Goal: Transaction & Acquisition: Purchase product/service

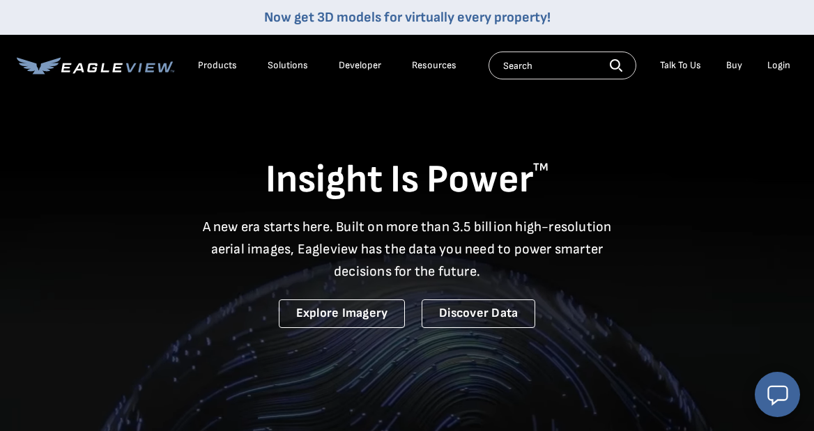
click at [780, 65] on div "Login" at bounding box center [778, 65] width 23 height 13
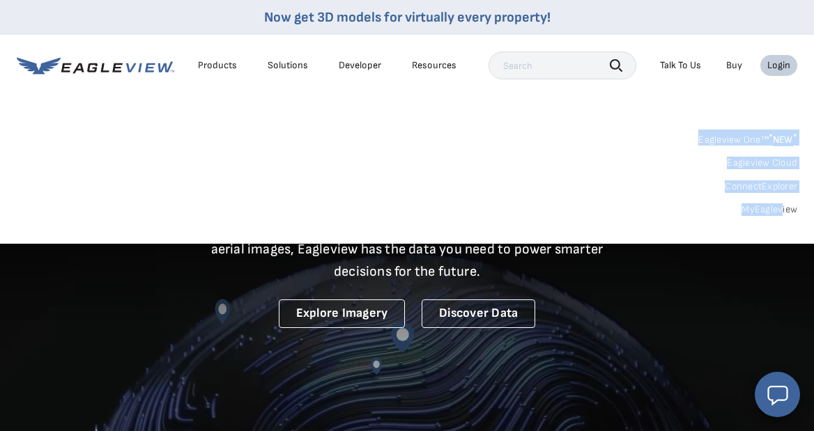
drag, startPoint x: 780, startPoint y: 65, endPoint x: 782, endPoint y: 208, distance: 142.8
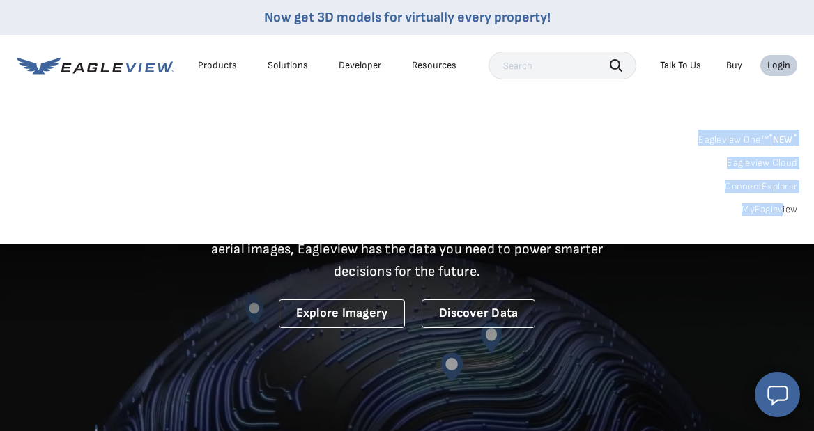
click at [782, 207] on nav "Now get 3D models for virtually every property! Products Solutions Developer Re…" at bounding box center [407, 122] width 814 height 244
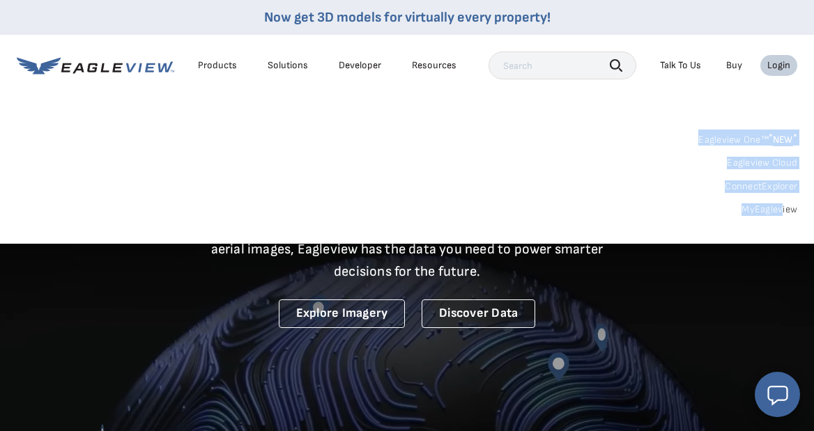
click at [787, 208] on link "MyEagleview" at bounding box center [769, 209] width 56 height 13
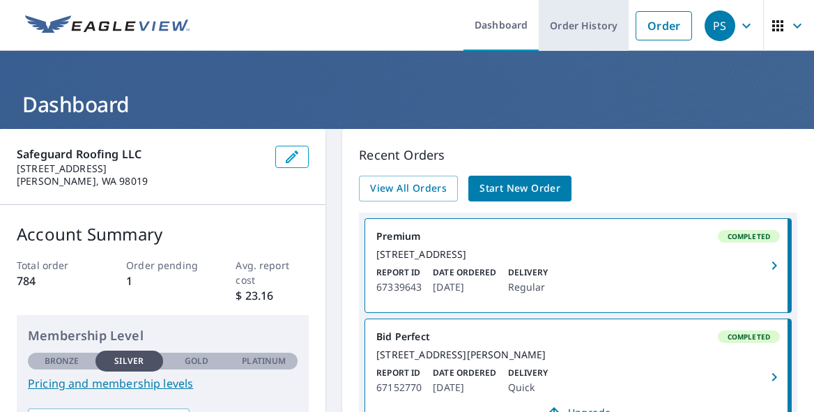
click at [573, 22] on link "Order History" at bounding box center [583, 25] width 90 height 51
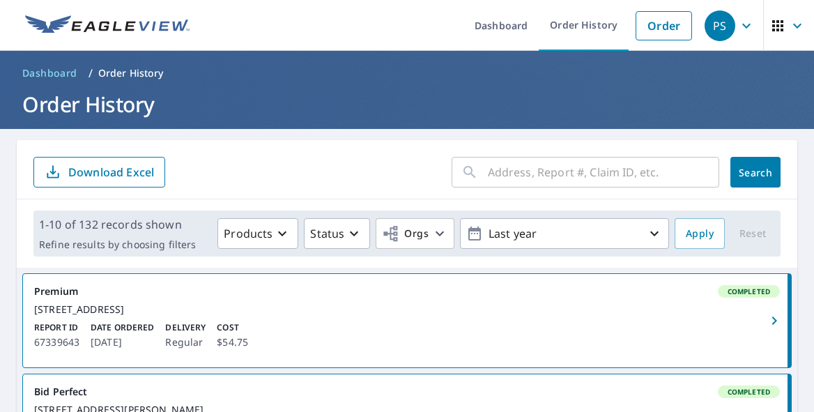
click at [541, 178] on input "text" at bounding box center [603, 172] width 231 height 39
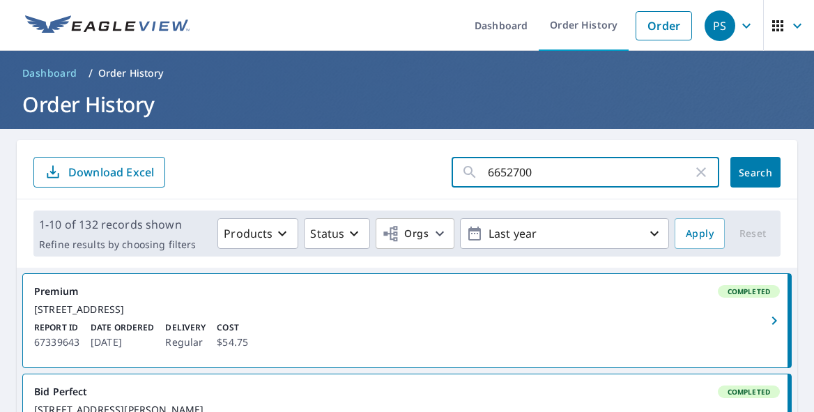
type input "66527007"
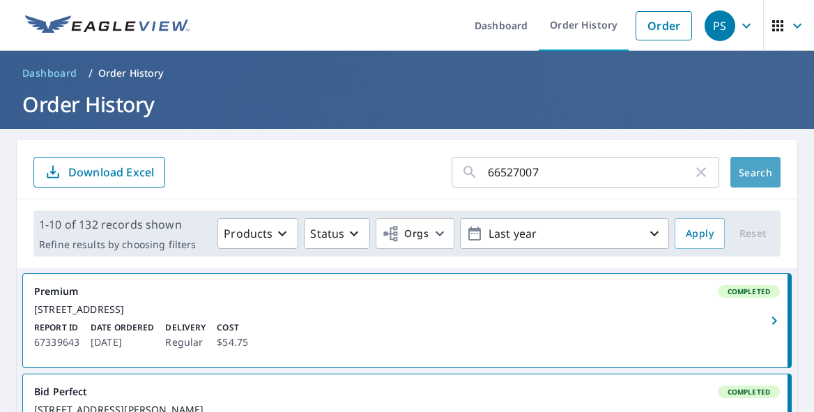
click at [753, 175] on span "Search" at bounding box center [755, 172] width 28 height 13
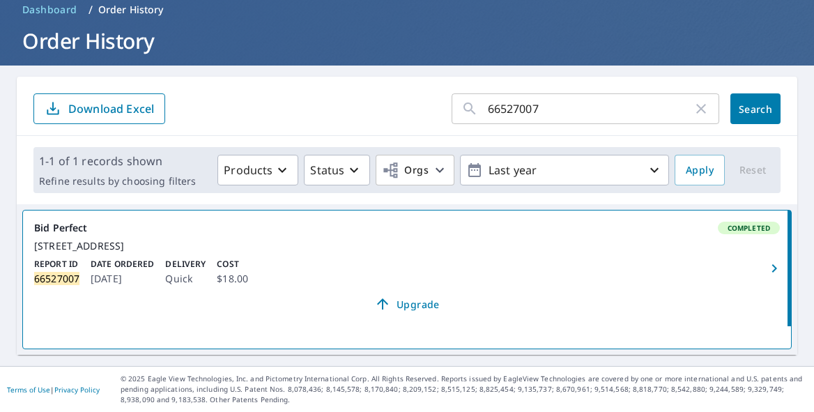
scroll to position [76, 0]
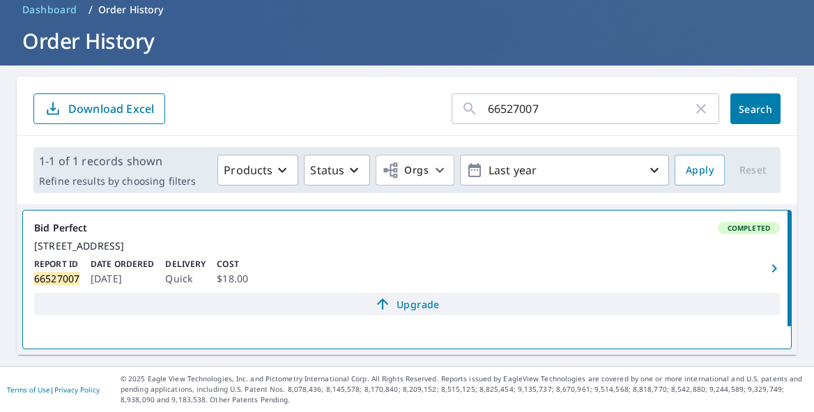
click at [417, 304] on span "Upgrade" at bounding box center [406, 303] width 729 height 17
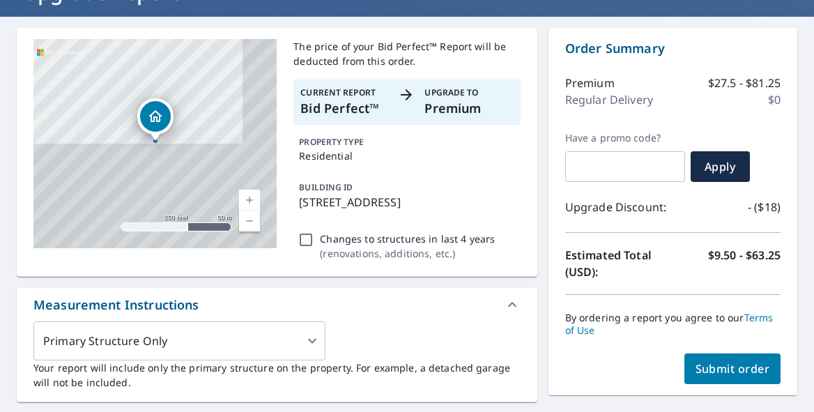
scroll to position [115, 0]
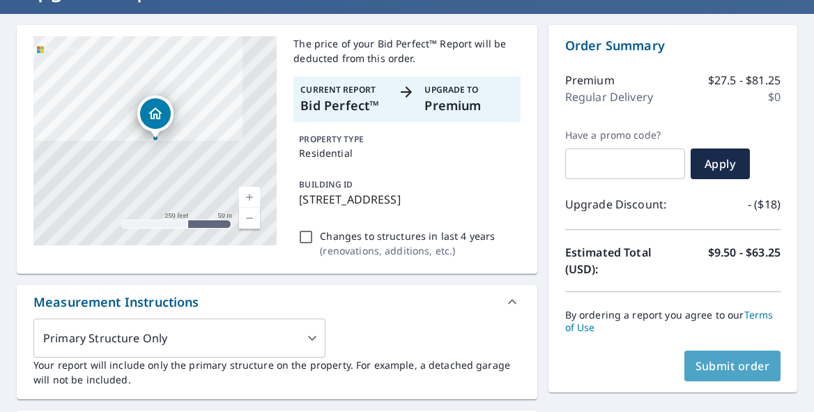
click at [738, 366] on span "Submit order" at bounding box center [732, 365] width 75 height 15
checkbox input "true"
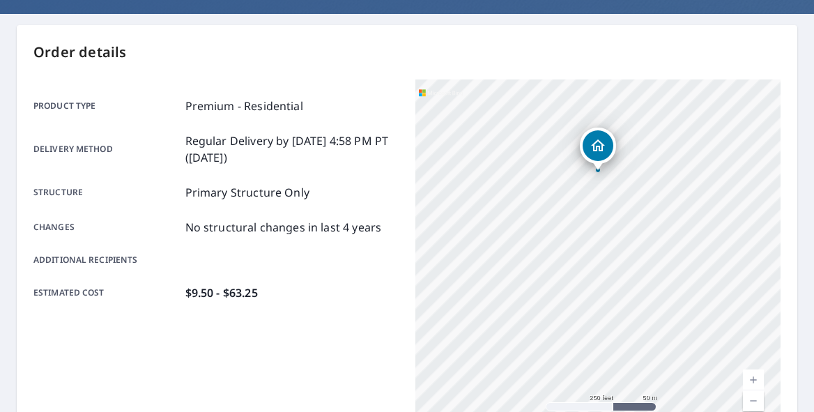
drag, startPoint x: 592, startPoint y: 225, endPoint x: 592, endPoint y: 144, distance: 80.8
click at [592, 144] on icon "Dropped pin, building 1, Residential property, 17007 464th Way SE North Bend, W…" at bounding box center [598, 145] width 14 height 12
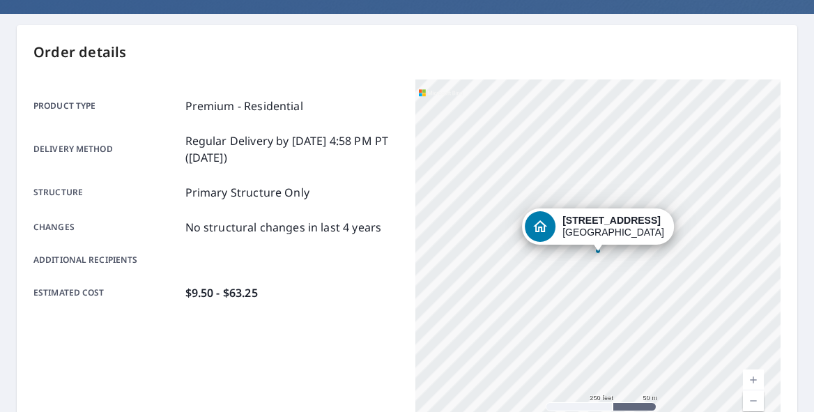
click at [327, 63] on div "Order details Product type Premium - Residential Delivery method Regular Delive…" at bounding box center [407, 341] width 780 height 633
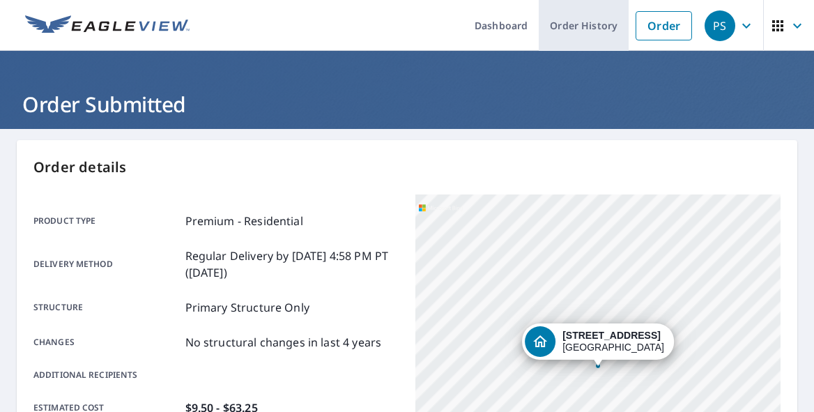
click at [585, 23] on link "Order History" at bounding box center [583, 25] width 90 height 51
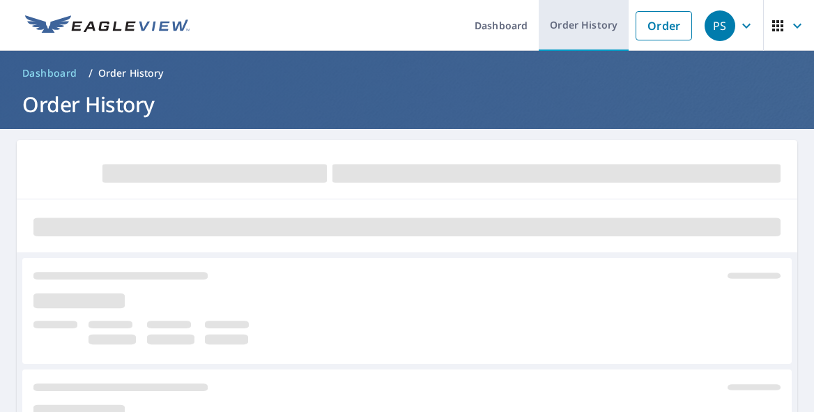
click at [591, 21] on link "Order History" at bounding box center [583, 25] width 90 height 51
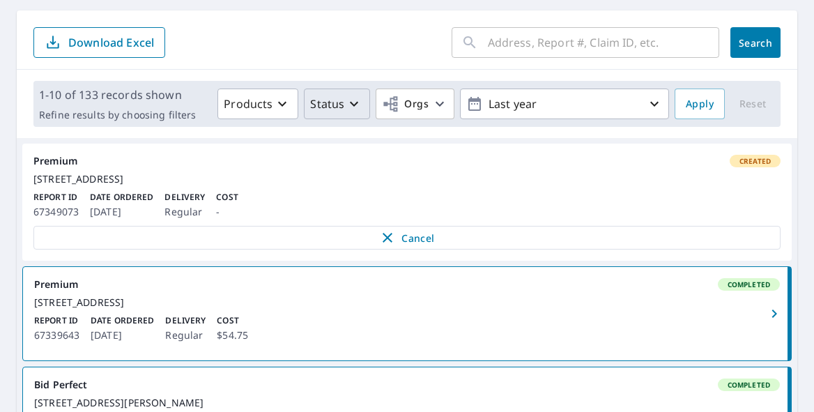
scroll to position [135, 0]
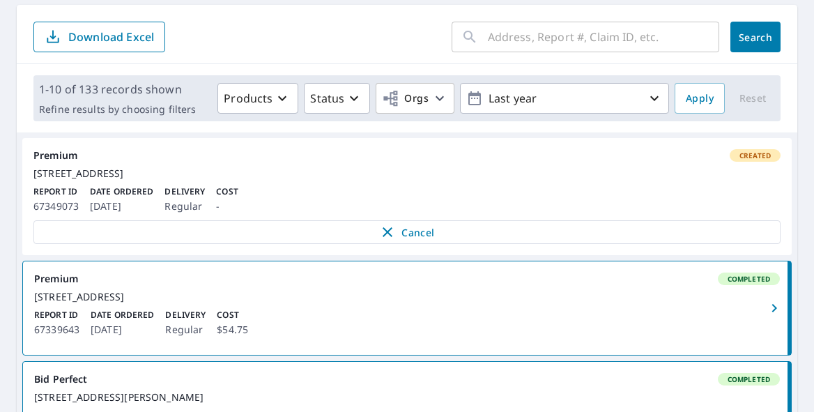
click at [106, 180] on div "[STREET_ADDRESS]" at bounding box center [406, 173] width 747 height 13
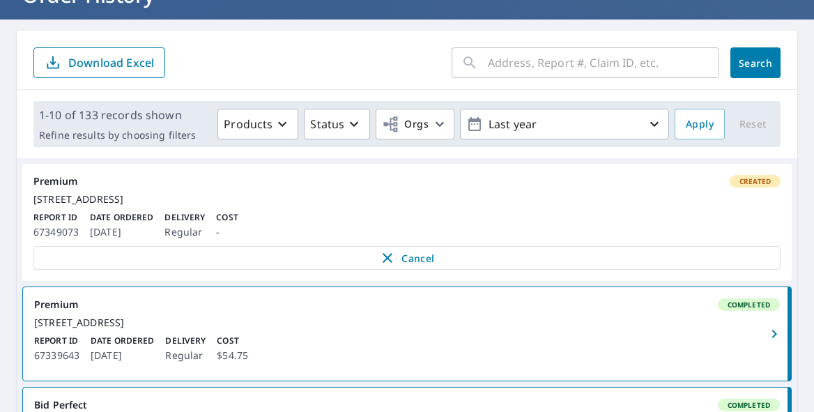
scroll to position [107, 0]
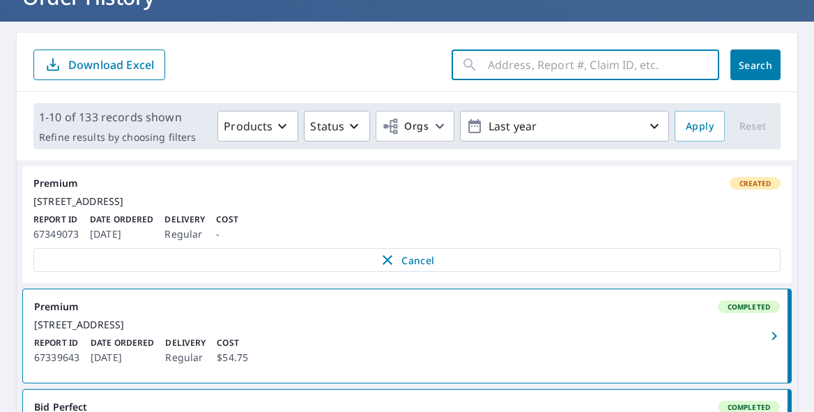
click at [541, 59] on input "text" at bounding box center [603, 64] width 231 height 39
type input "66527007"
click at [755, 65] on button "Search" at bounding box center [755, 64] width 50 height 31
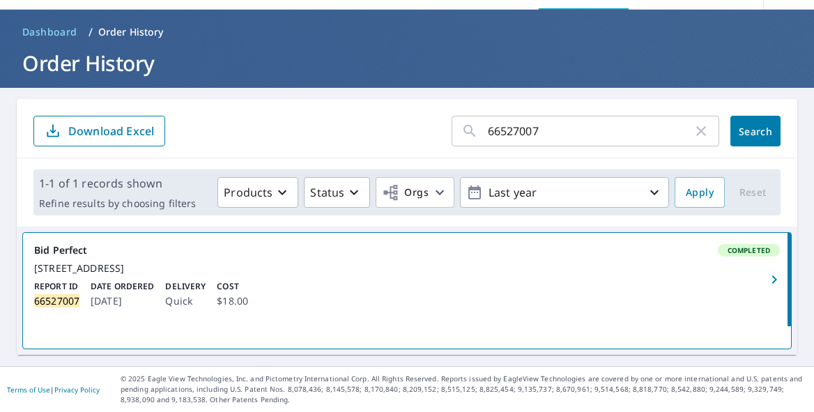
scroll to position [54, 0]
click at [387, 282] on div "Report ID 66527007 Date Ordered Jul 21, 2025 Delivery Quick Cost $18.00" at bounding box center [406, 294] width 745 height 29
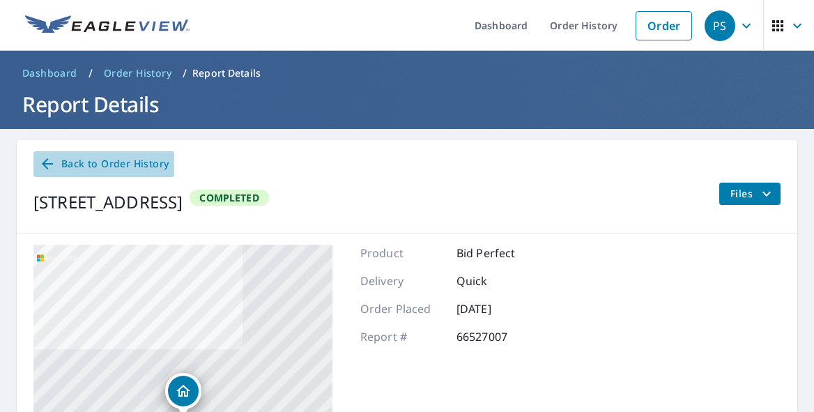
click at [45, 162] on icon at bounding box center [47, 163] width 11 height 11
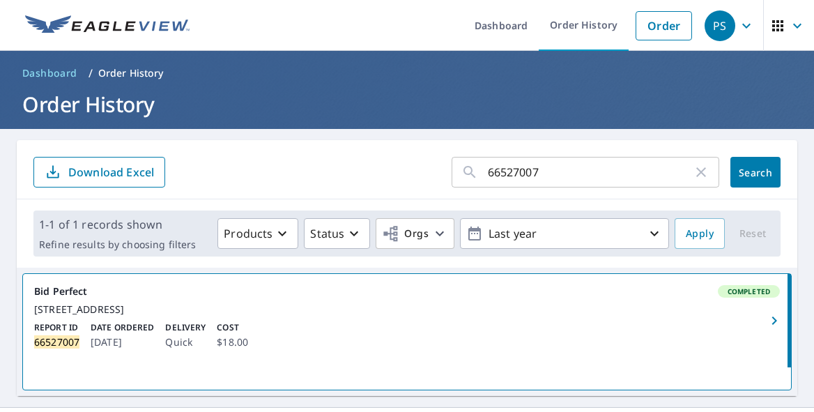
click at [701, 175] on icon "button" at bounding box center [700, 172] width 17 height 17
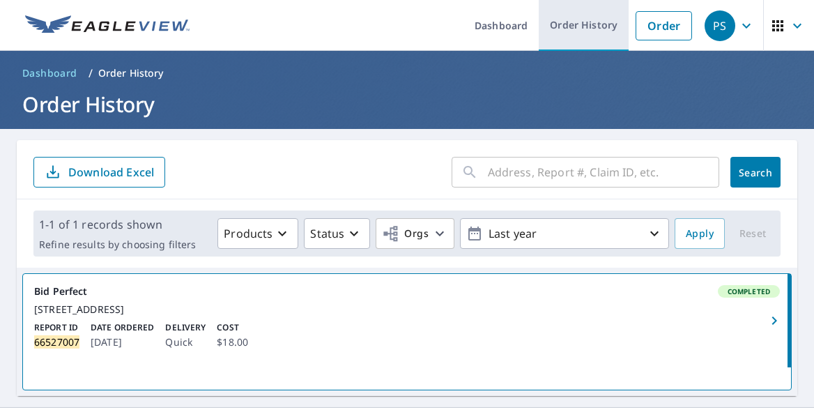
click at [588, 18] on link "Order History" at bounding box center [583, 25] width 90 height 51
click at [589, 22] on link "Order History" at bounding box center [583, 25] width 90 height 51
click at [600, 17] on link "Order History" at bounding box center [583, 25] width 90 height 51
click at [606, 23] on link "Order History" at bounding box center [583, 25] width 90 height 51
click at [590, 26] on link "Order History" at bounding box center [583, 25] width 90 height 51
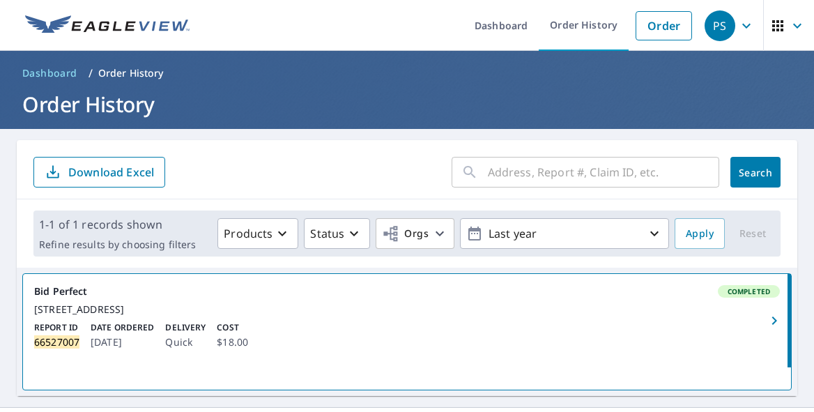
click at [127, 72] on p "Order History" at bounding box center [130, 73] width 65 height 14
click at [124, 72] on p "Order History" at bounding box center [130, 73] width 65 height 14
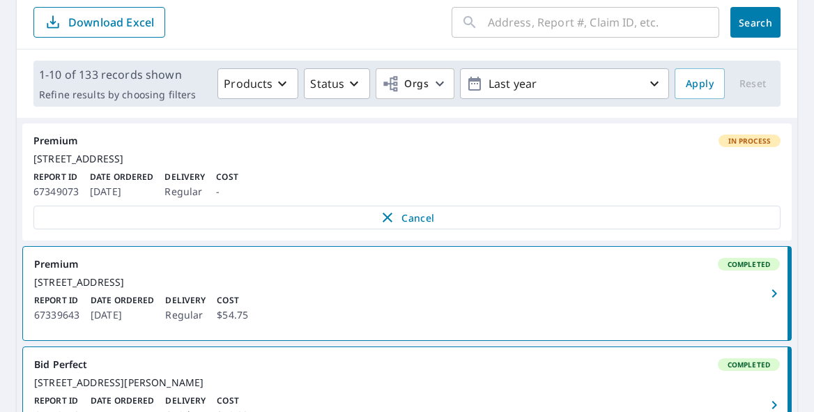
scroll to position [151, 0]
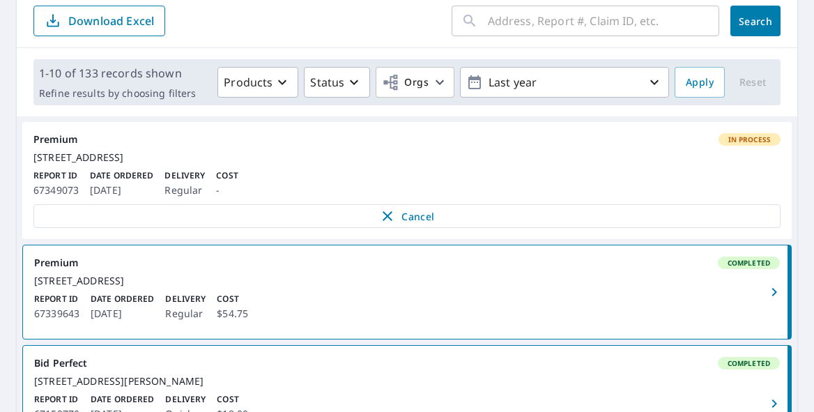
click at [239, 164] on div "[STREET_ADDRESS]" at bounding box center [406, 157] width 747 height 13
click at [70, 148] on link "Premium In Process [STREET_ADDRESS] Report ID 67349073 Date Ordered [DATE] Deli…" at bounding box center [406, 180] width 769 height 117
click at [768, 139] on span "In Process" at bounding box center [750, 139] width 60 height 10
click at [106, 162] on div "[STREET_ADDRESS]" at bounding box center [406, 157] width 747 height 13
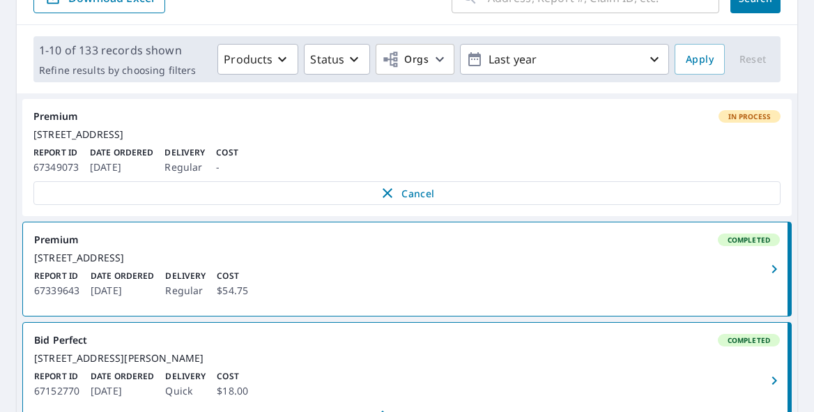
scroll to position [177, 0]
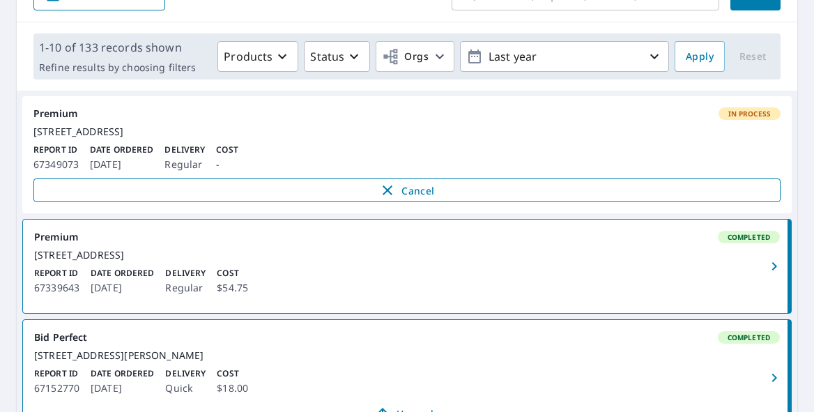
click at [409, 199] on span "Cancel" at bounding box center [406, 190] width 717 height 17
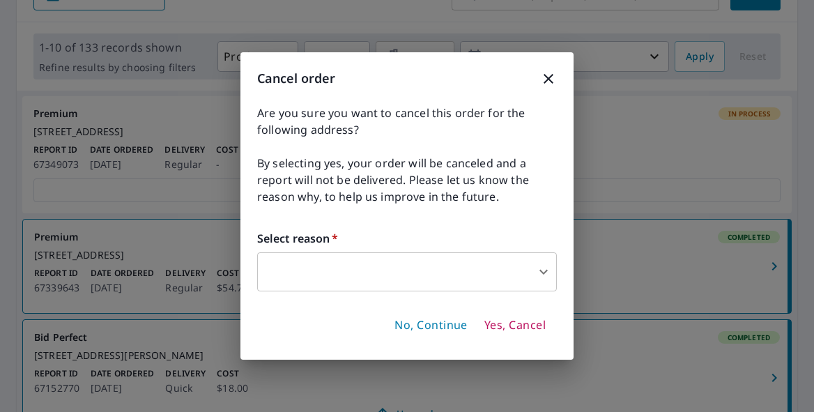
click at [341, 261] on body "PS PS Dashboard Order History Order PS Dashboard / Order History Order History …" at bounding box center [407, 206] width 814 height 412
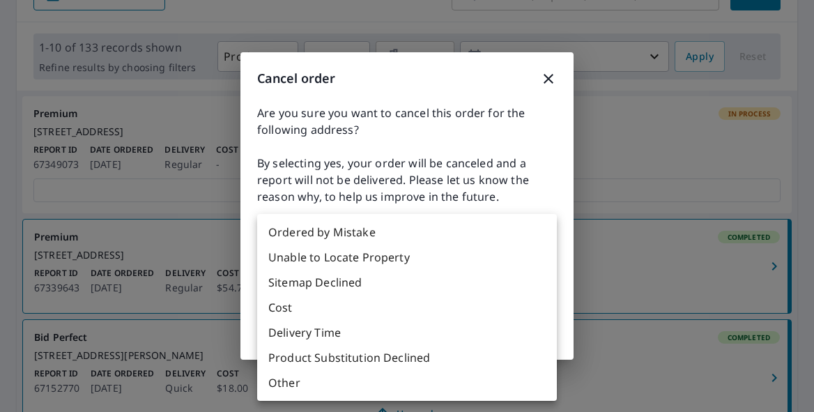
click at [305, 380] on li "Other" at bounding box center [407, 382] width 300 height 25
type input "36"
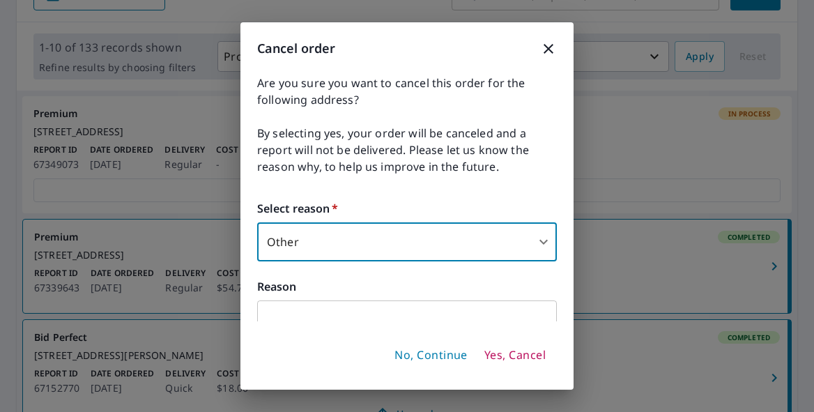
click at [301, 308] on input "text" at bounding box center [407, 319] width 300 height 39
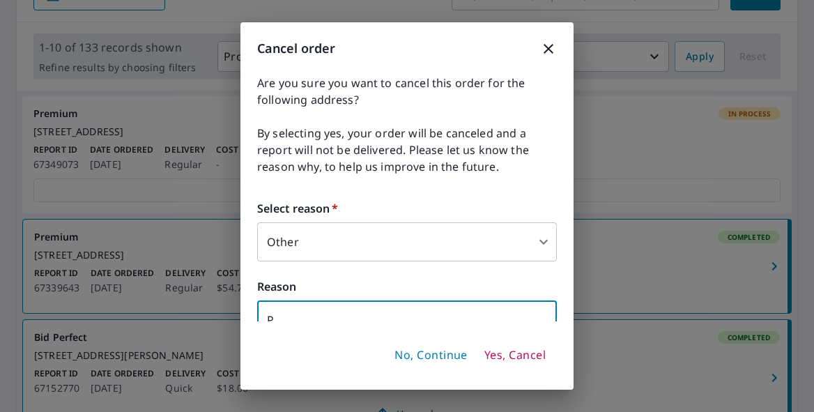
scroll to position [6, 0]
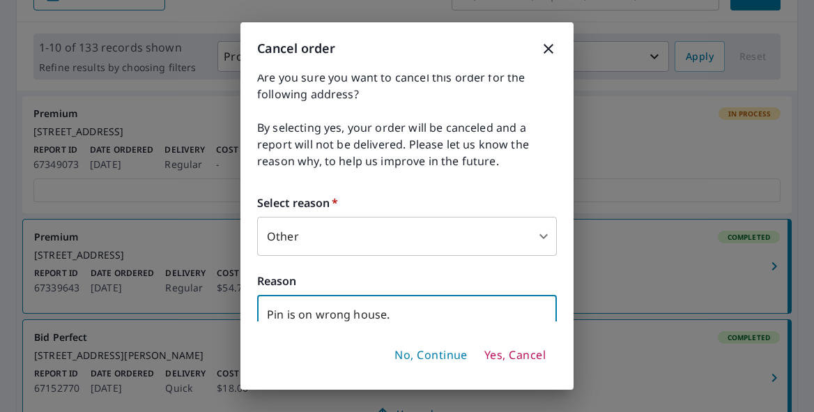
type input "Pin is on wrong house."
click at [507, 356] on span "Yes, Cancel" at bounding box center [514, 355] width 61 height 15
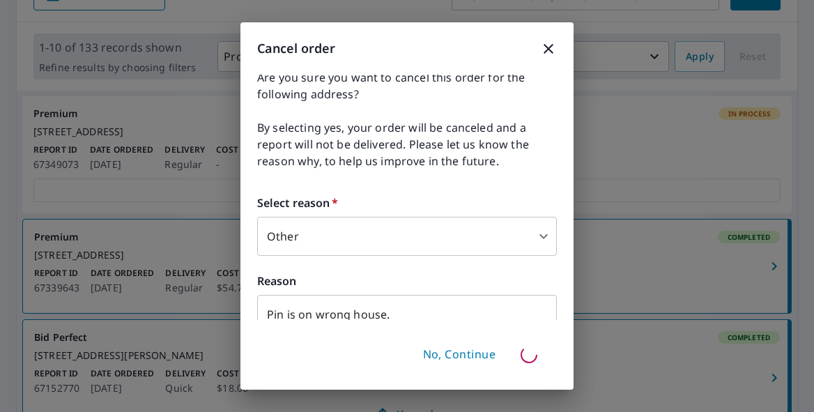
scroll to position [0, 0]
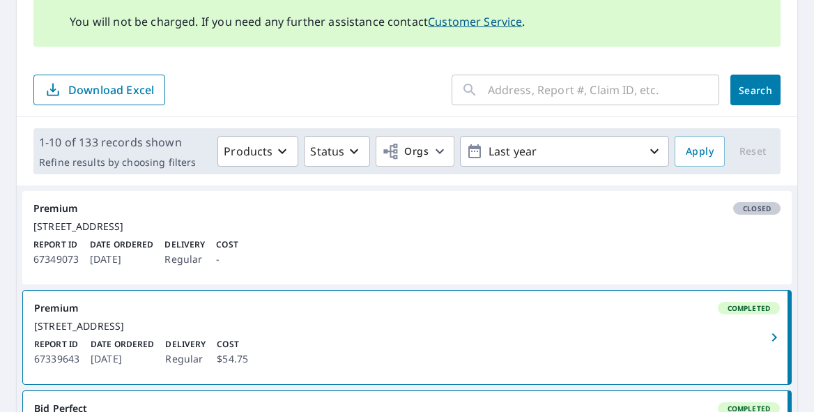
scroll to position [55, 0]
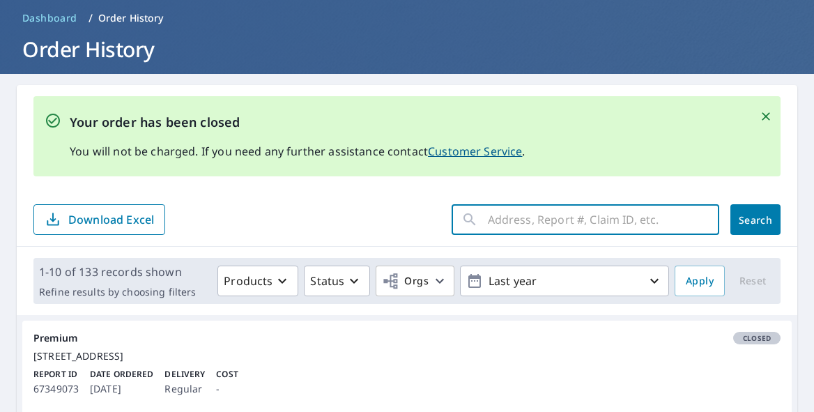
click at [555, 220] on input "text" at bounding box center [603, 219] width 231 height 39
type input "66527007"
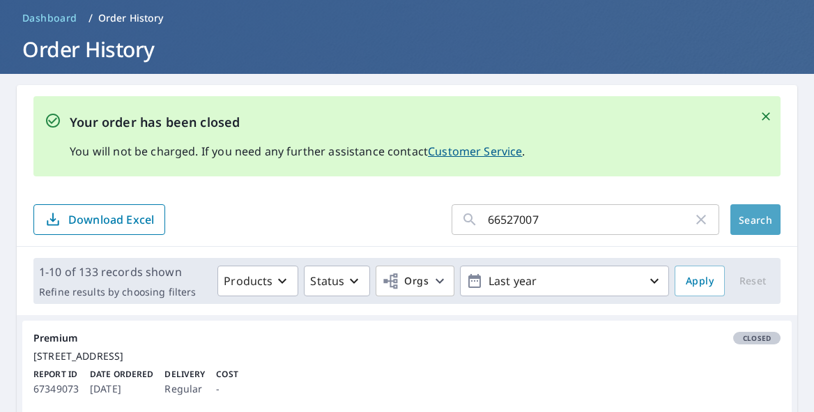
click at [775, 219] on button "Search" at bounding box center [755, 219] width 50 height 31
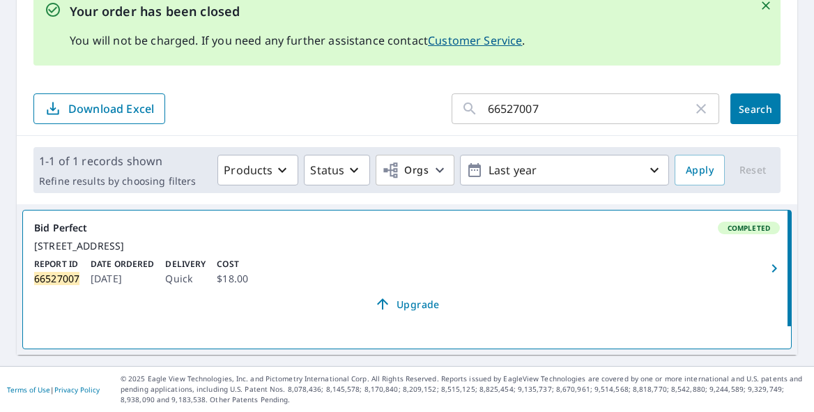
scroll to position [178, 0]
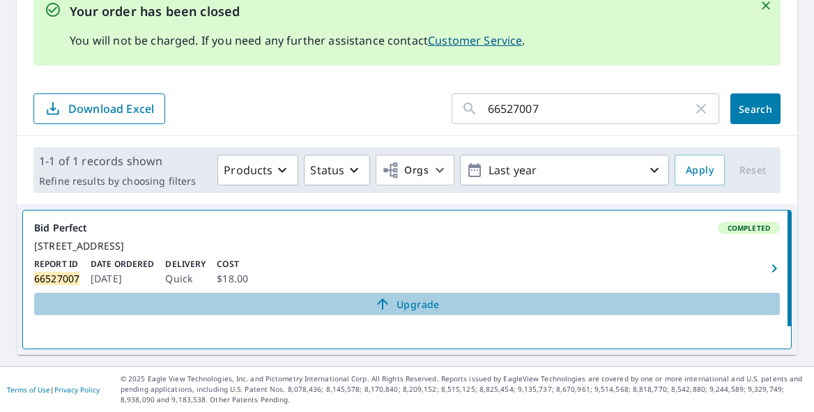
click at [417, 306] on span "Upgrade" at bounding box center [406, 303] width 729 height 17
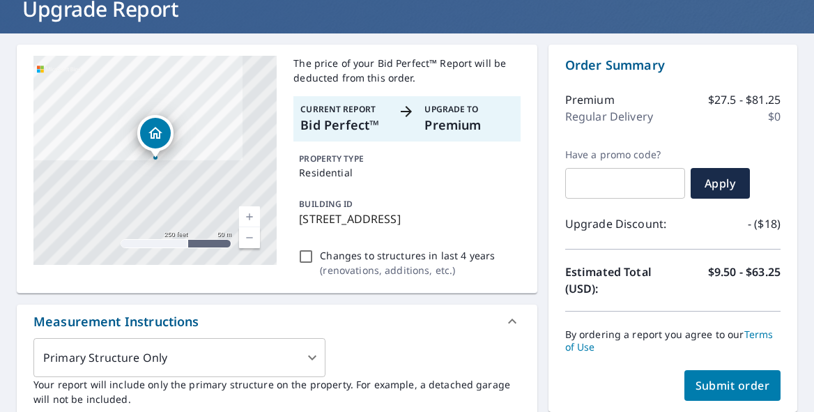
scroll to position [95, 0]
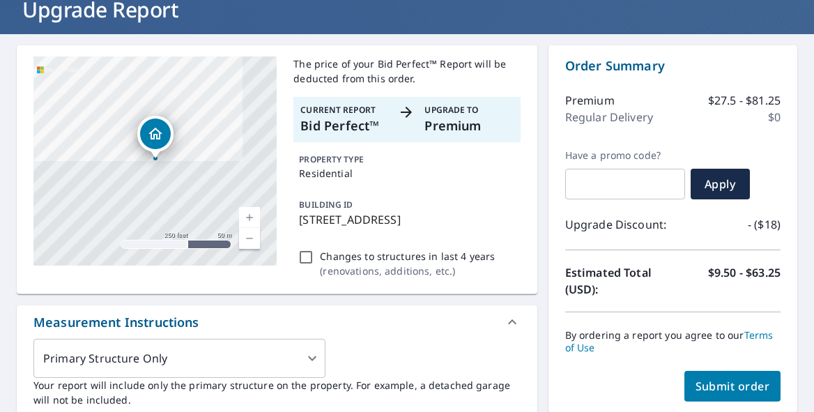
click at [212, 173] on div "[STREET_ADDRESS]" at bounding box center [154, 160] width 243 height 209
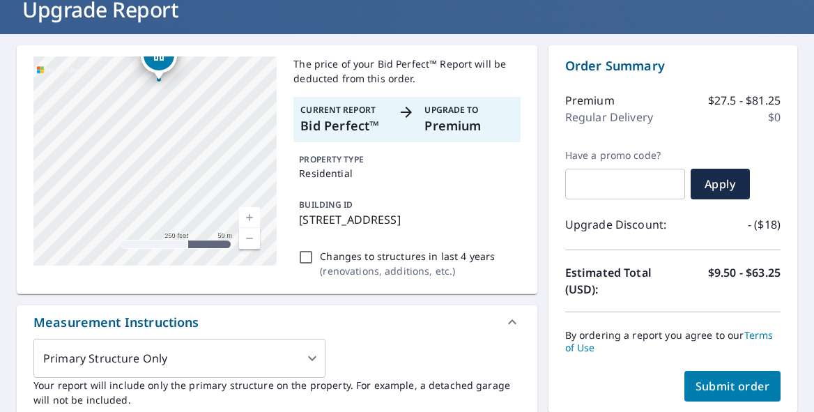
drag, startPoint x: 159, startPoint y: 135, endPoint x: 162, endPoint y: 55, distance: 80.2
click at [162, 55] on div "[STREET_ADDRESS] Aerial Road A standard road map Aerial A detailed look from ab…" at bounding box center [277, 169] width 520 height 249
drag, startPoint x: 161, startPoint y: 179, endPoint x: 164, endPoint y: 38, distance: 140.7
click at [166, 38] on div "[STREET_ADDRESS] Aerial Road A standard road map Aerial A detailed look from ab…" at bounding box center [407, 405] width 814 height 742
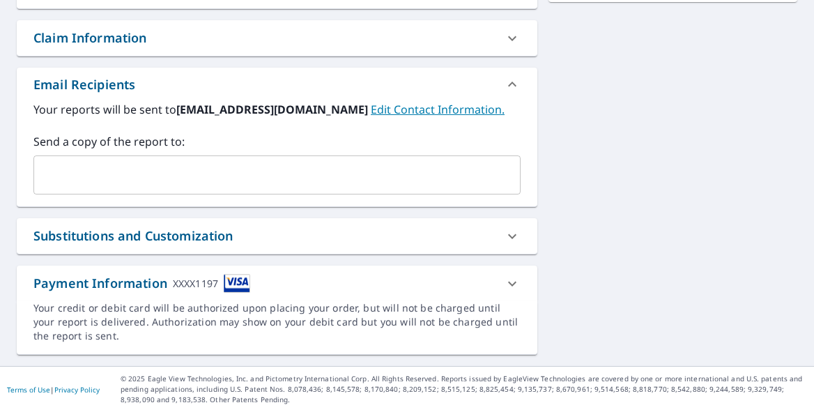
scroll to position [522, 0]
click at [519, 233] on icon at bounding box center [512, 236] width 17 height 17
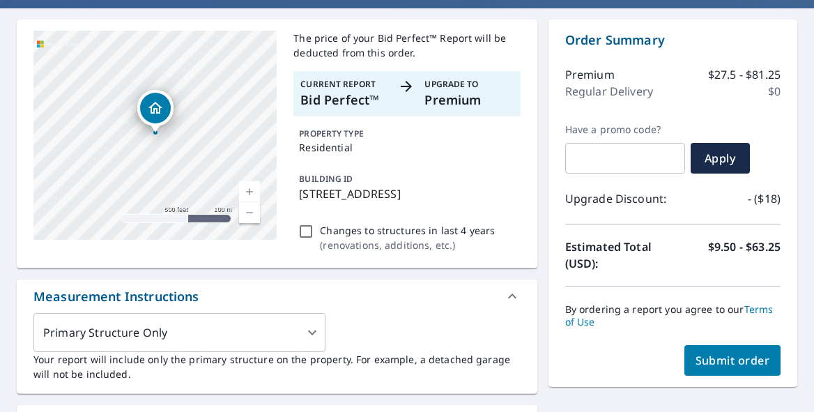
scroll to position [117, 0]
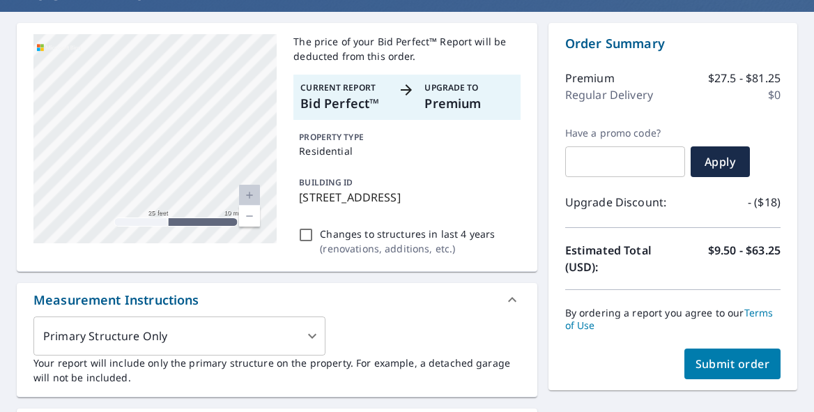
click at [252, 215] on link "Current Level 20, Zoom Out" at bounding box center [249, 215] width 21 height 21
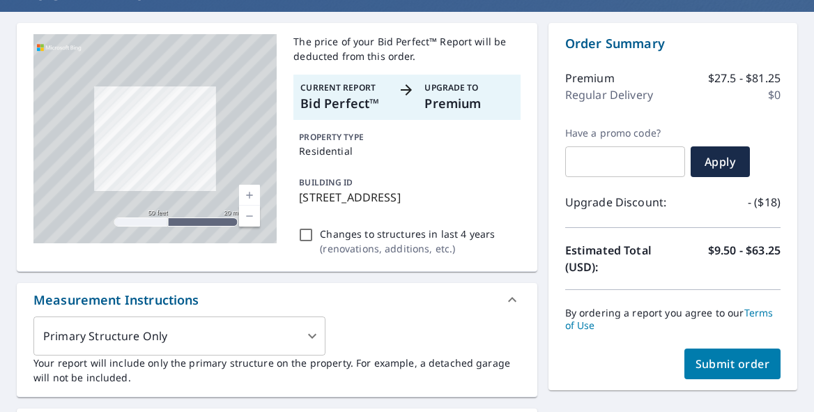
click at [252, 215] on link "Current Level 19, Zoom Out" at bounding box center [249, 215] width 21 height 21
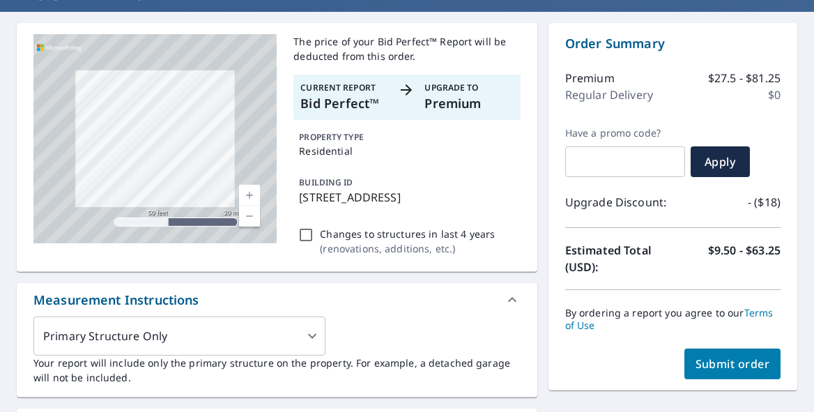
click at [252, 215] on link "Current Level 19, Zoom Out" at bounding box center [249, 215] width 21 height 21
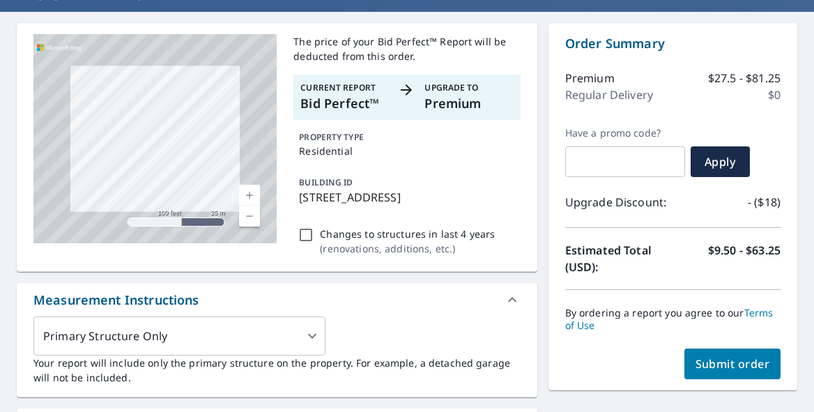
click at [252, 215] on link "Current Level 18, Zoom Out" at bounding box center [249, 215] width 21 height 21
click at [252, 215] on link "Current Level 17, Zoom Out" at bounding box center [249, 215] width 21 height 21
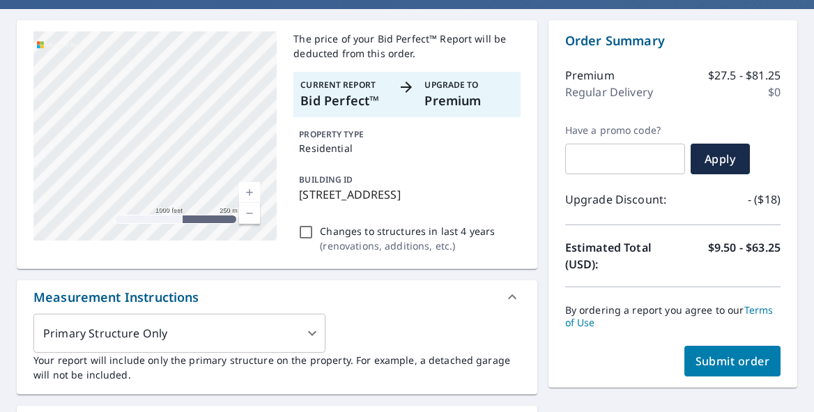
scroll to position [121, 0]
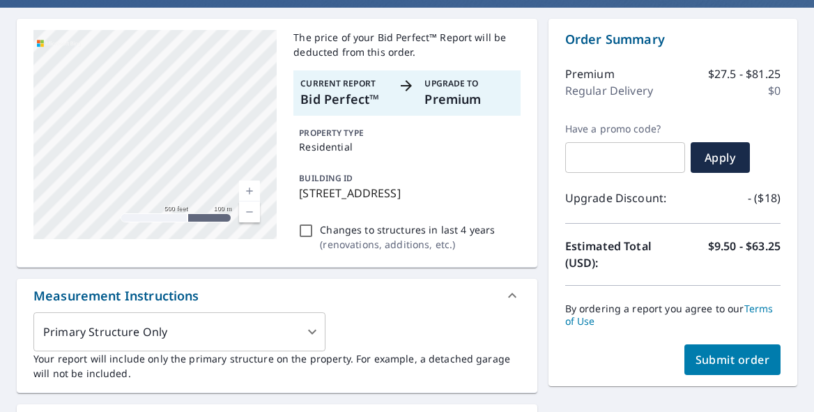
drag, startPoint x: 111, startPoint y: 58, endPoint x: 442, endPoint y: 258, distance: 386.6
click at [442, 258] on div "[STREET_ADDRESS] Aerial Road A standard road map Aerial A detailed look from ab…" at bounding box center [277, 143] width 520 height 249
checkbox input "true"
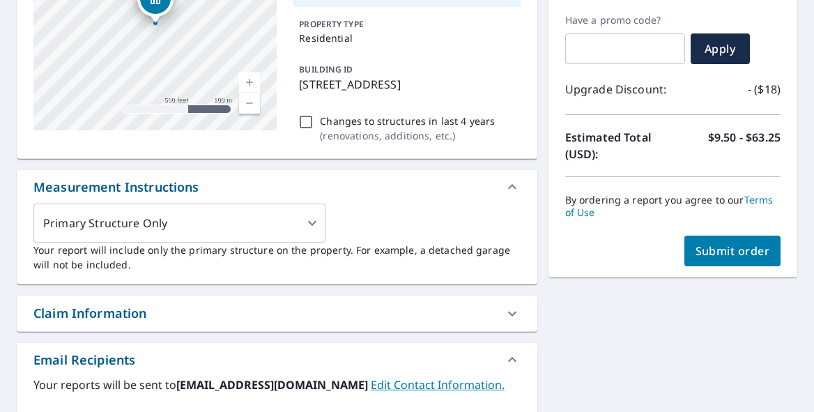
scroll to position [231, 0]
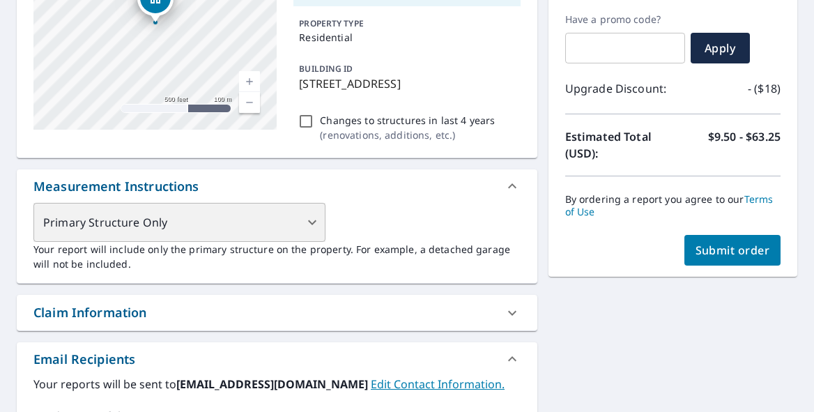
click at [310, 237] on div "Primary Structure Only" at bounding box center [179, 222] width 292 height 39
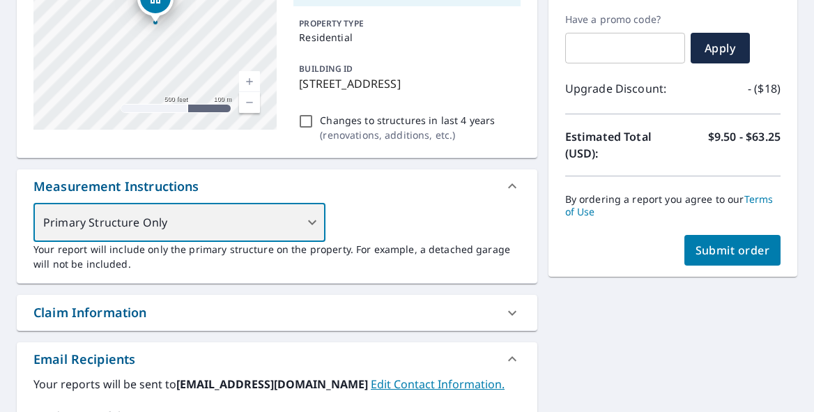
click at [311, 238] on div "Primary Structure Only" at bounding box center [179, 222] width 292 height 39
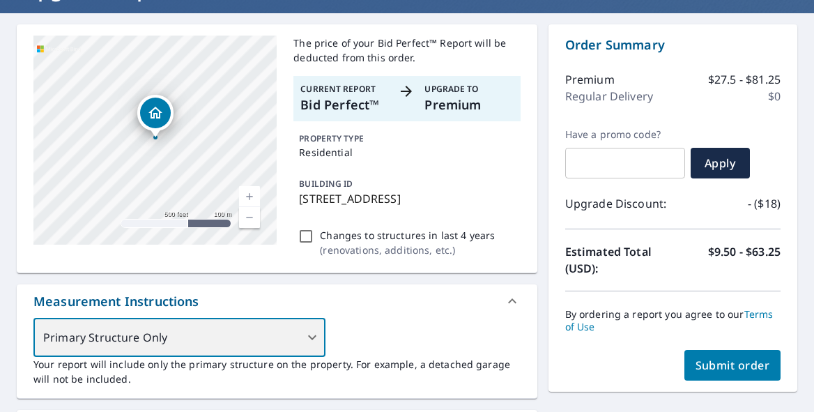
scroll to position [127, 0]
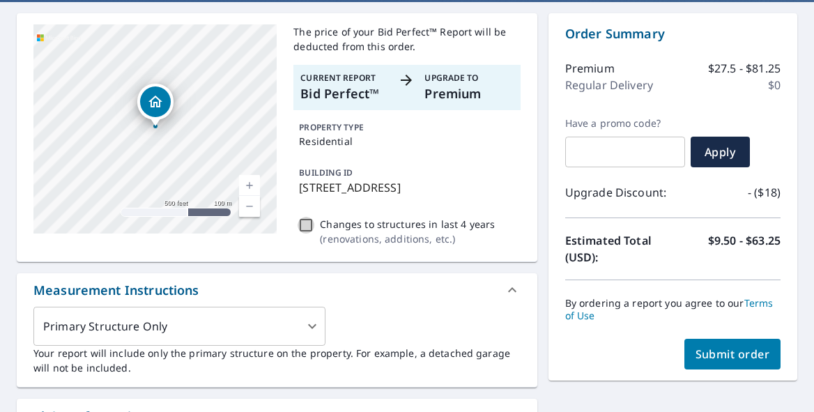
click at [311, 233] on input "Changes to structures in last 4 years ( renovations, additions, etc. )" at bounding box center [305, 225] width 17 height 17
checkbox input "true"
click at [309, 233] on input "Changes to structures in last 4 years ( renovations, additions, etc. )" at bounding box center [305, 225] width 17 height 17
checkbox input "false"
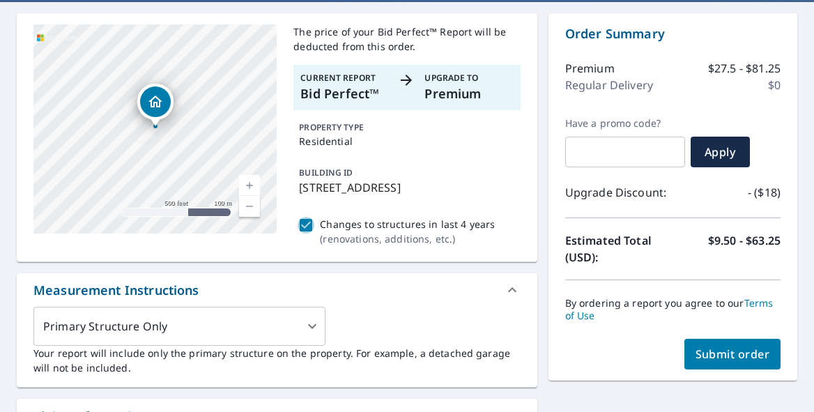
checkbox input "true"
click at [309, 233] on input "Changes to structures in last 4 years ( renovations, additions, etc. )" at bounding box center [305, 225] width 17 height 17
checkbox input "true"
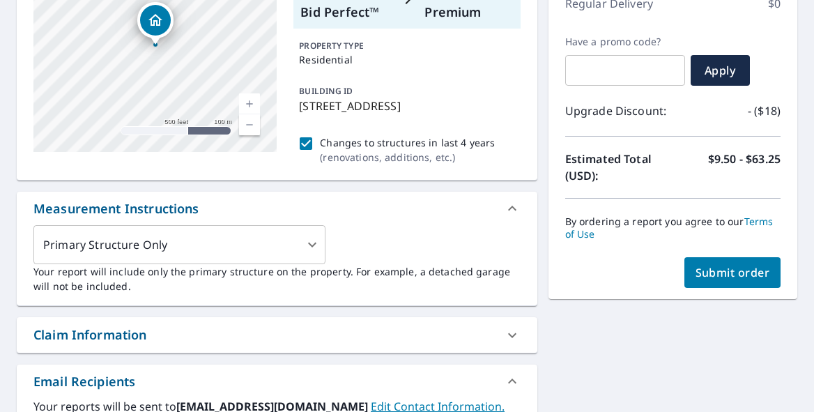
scroll to position [187, 0]
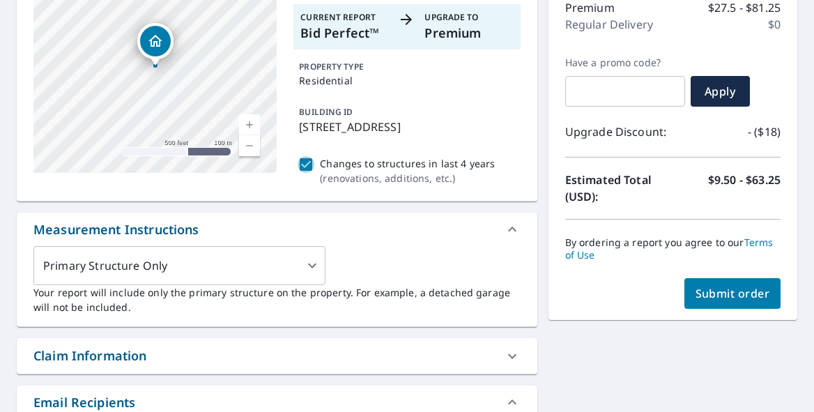
click at [306, 173] on input "Changes to structures in last 4 years ( renovations, additions, etc. )" at bounding box center [305, 164] width 17 height 17
checkbox input "false"
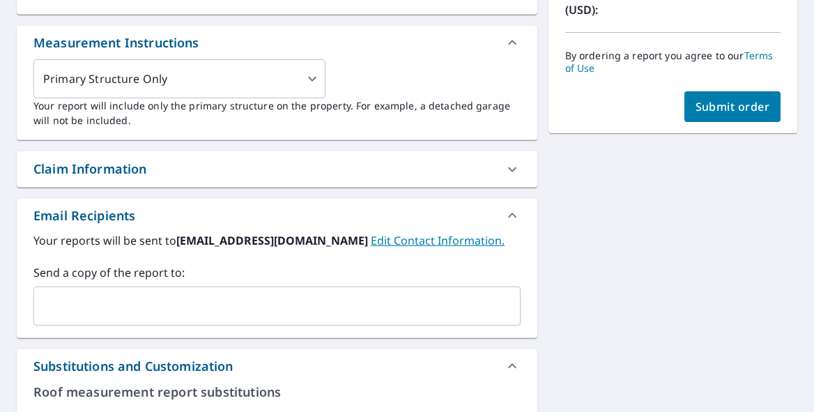
scroll to position [373, 0]
click at [349, 281] on label "Send a copy of the report to:" at bounding box center [276, 273] width 487 height 17
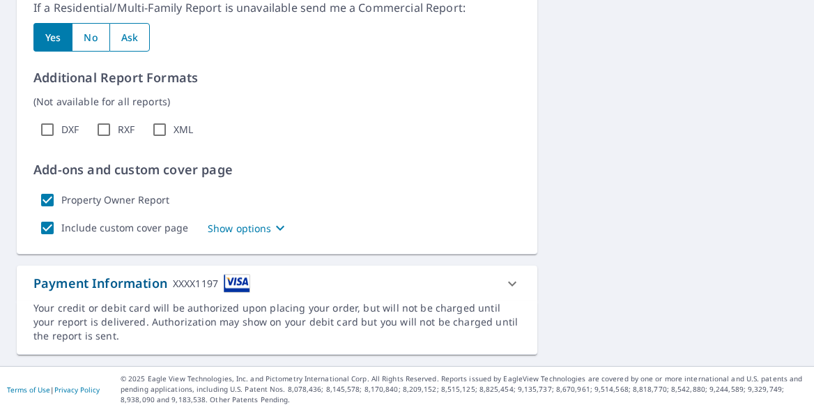
scroll to position [964, 0]
click at [273, 224] on icon "button" at bounding box center [280, 227] width 17 height 17
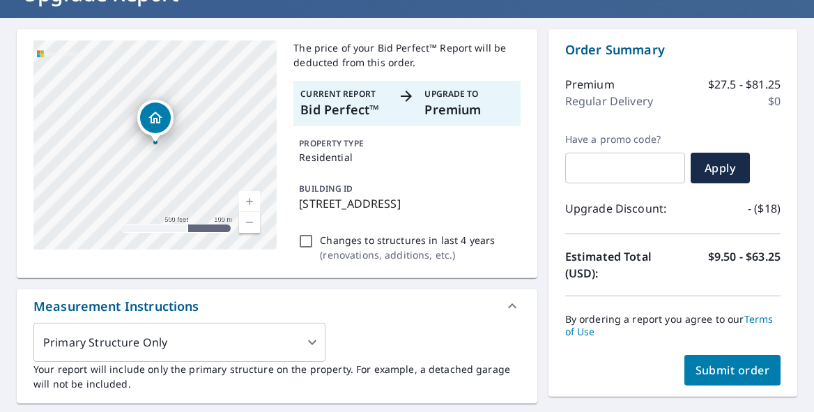
scroll to position [115, 0]
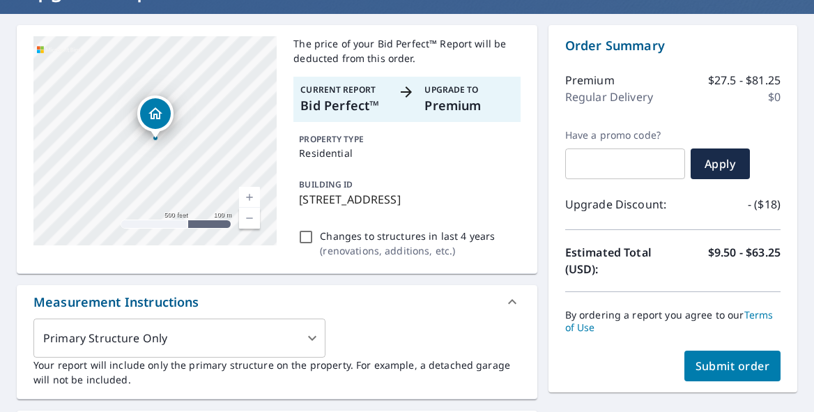
click at [718, 366] on span "Submit order" at bounding box center [732, 365] width 75 height 15
checkbox input "true"
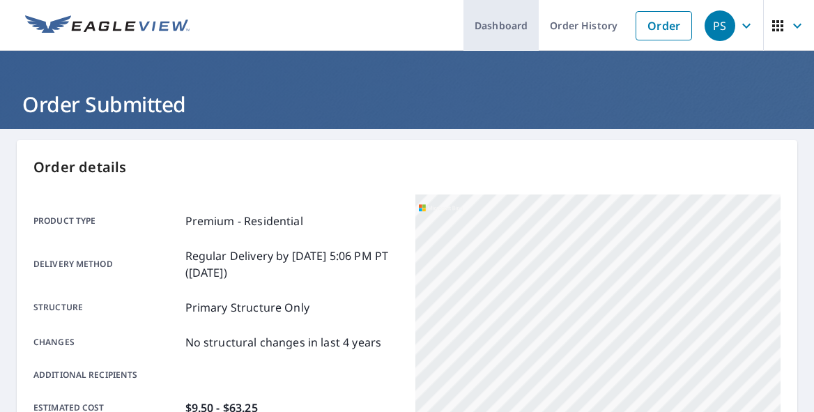
click at [504, 28] on link "Dashboard" at bounding box center [500, 25] width 75 height 51
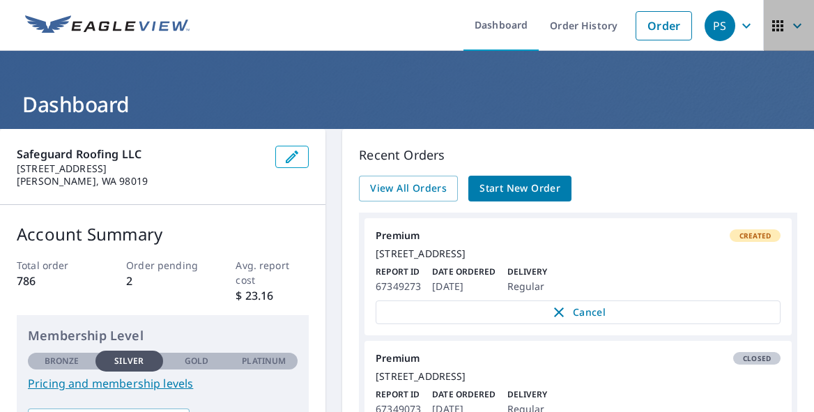
click at [797, 26] on icon "button" at bounding box center [797, 25] width 8 height 5
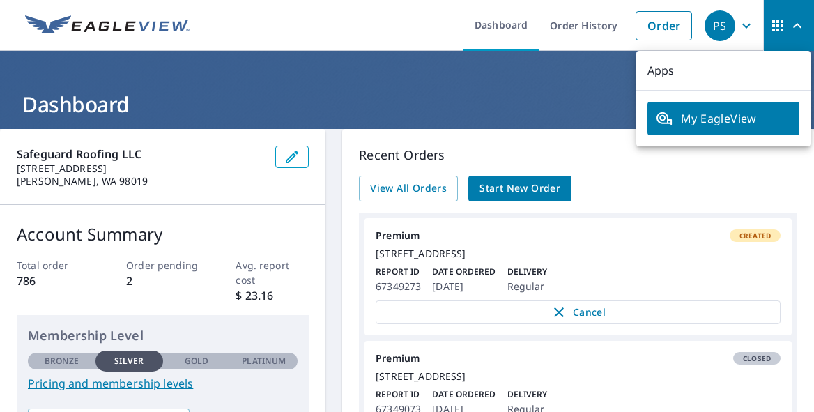
click at [751, 24] on icon "button" at bounding box center [746, 25] width 17 height 17
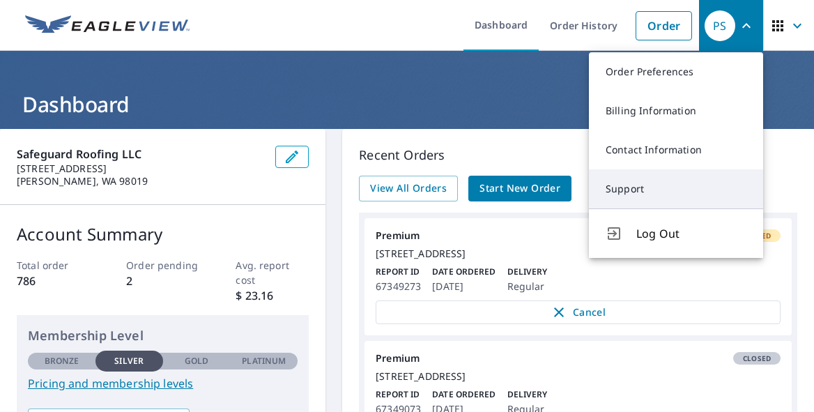
click at [637, 192] on link "Support" at bounding box center [676, 188] width 174 height 39
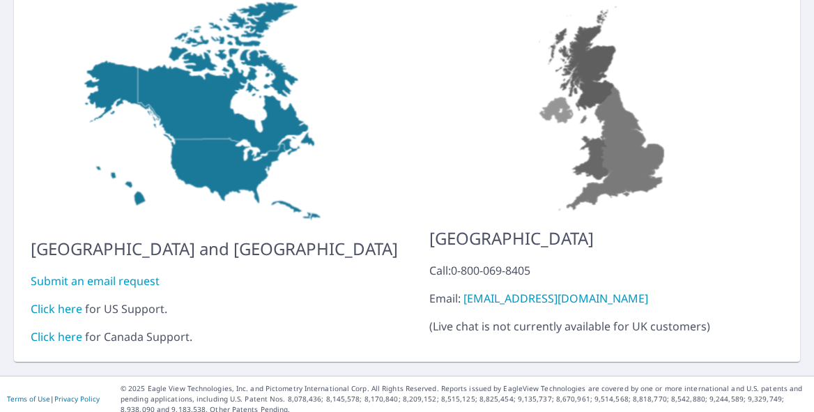
scroll to position [162, 0]
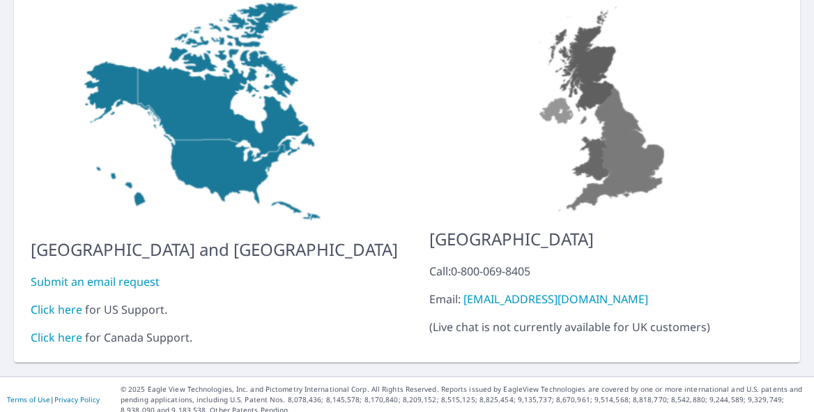
click at [68, 302] on link "Click here" at bounding box center [57, 309] width 52 height 15
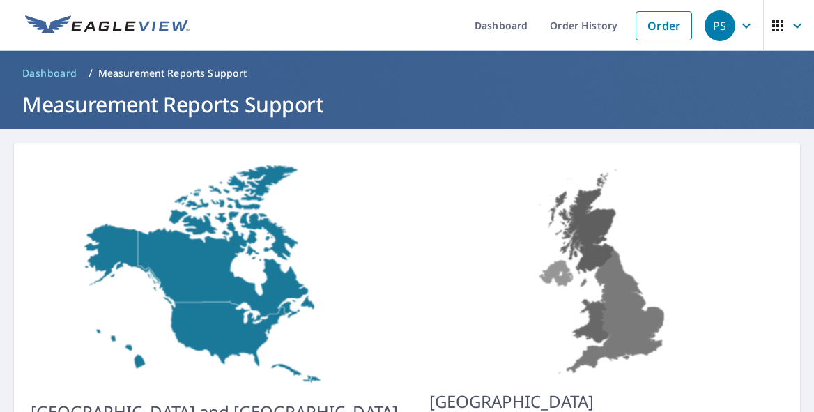
scroll to position [0, 0]
click at [604, 27] on link "Order History" at bounding box center [583, 25] width 90 height 51
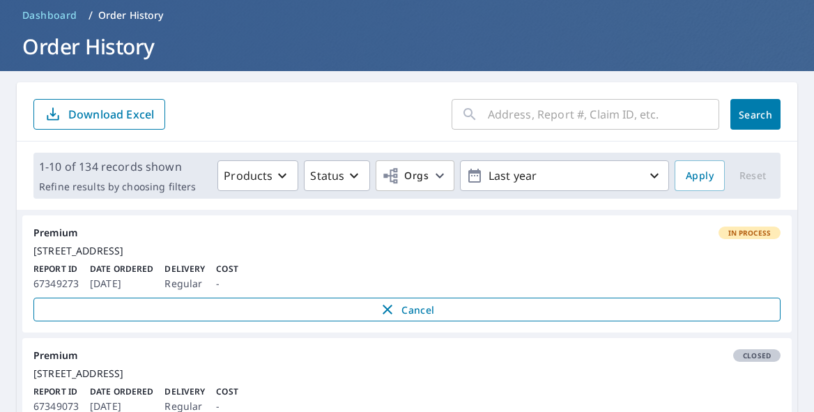
scroll to position [55, 0]
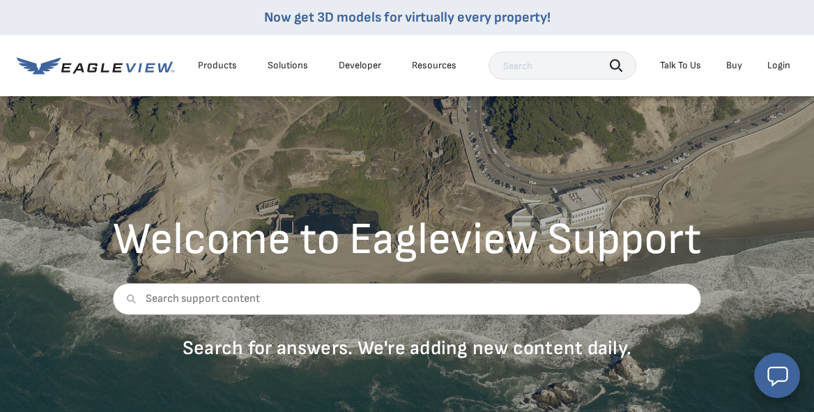
click at [684, 63] on div "Talk To Us" at bounding box center [680, 65] width 41 height 13
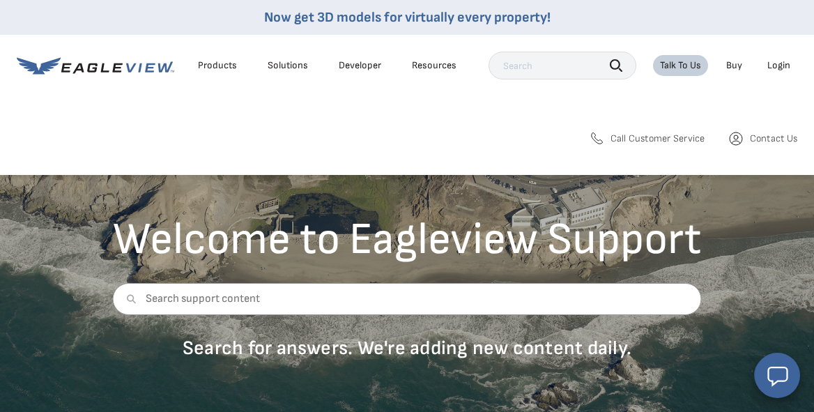
click at [685, 136] on span "Call Customer Service" at bounding box center [657, 138] width 95 height 13
